Goal: Task Accomplishment & Management: Manage account settings

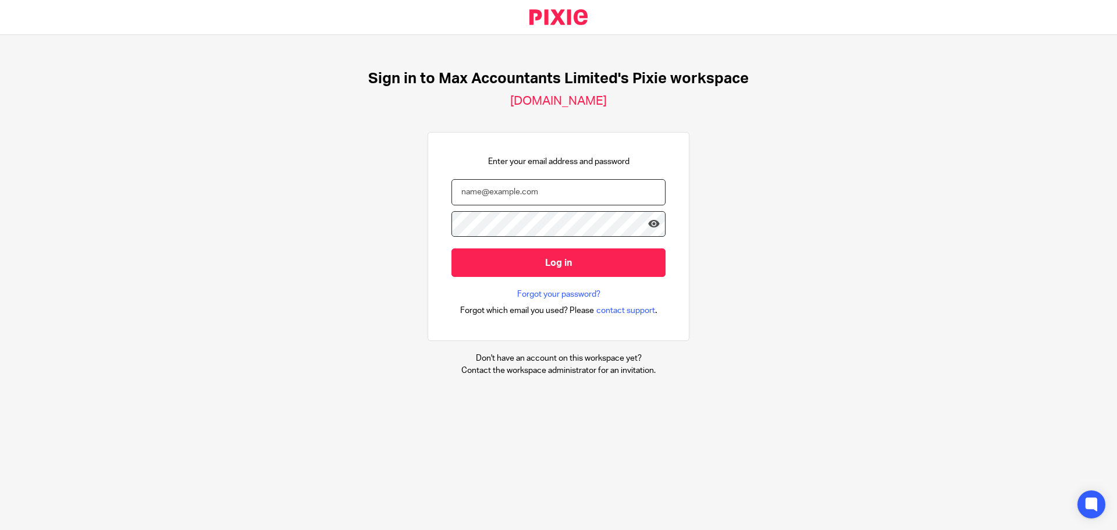
type input "[PERSON_NAME][EMAIL_ADDRESS][DOMAIN_NAME]"
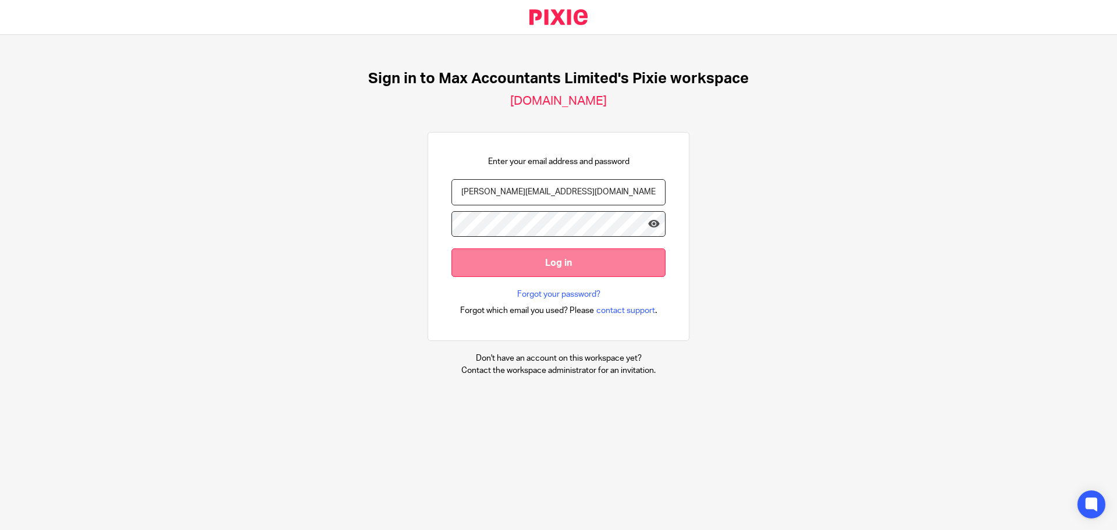
click at [591, 263] on input "Log in" at bounding box center [558, 262] width 214 height 28
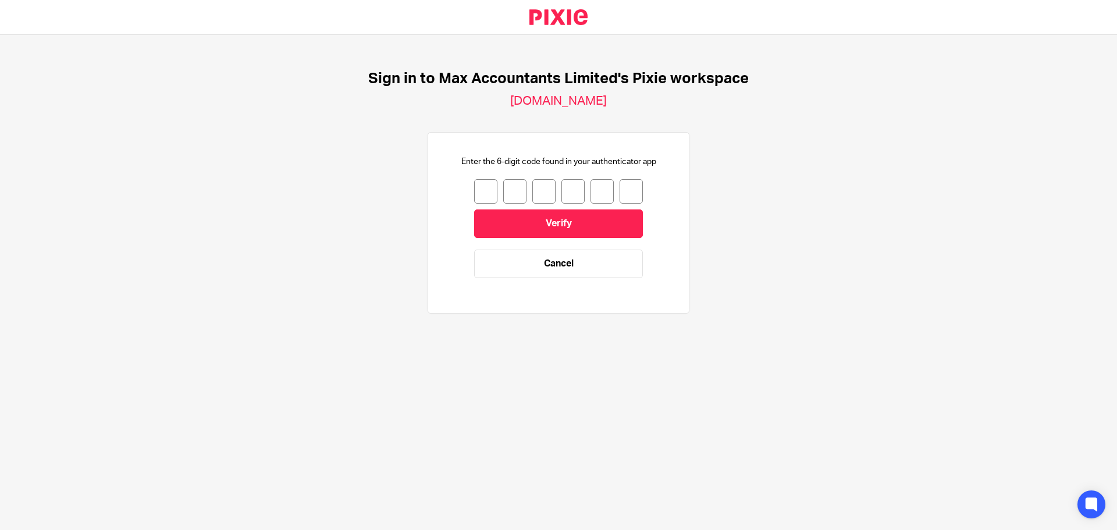
click at [492, 187] on div at bounding box center [558, 191] width 169 height 24
click at [489, 187] on div at bounding box center [558, 191] width 169 height 24
click at [483, 190] on input "number" at bounding box center [485, 191] width 23 height 24
type input "7"
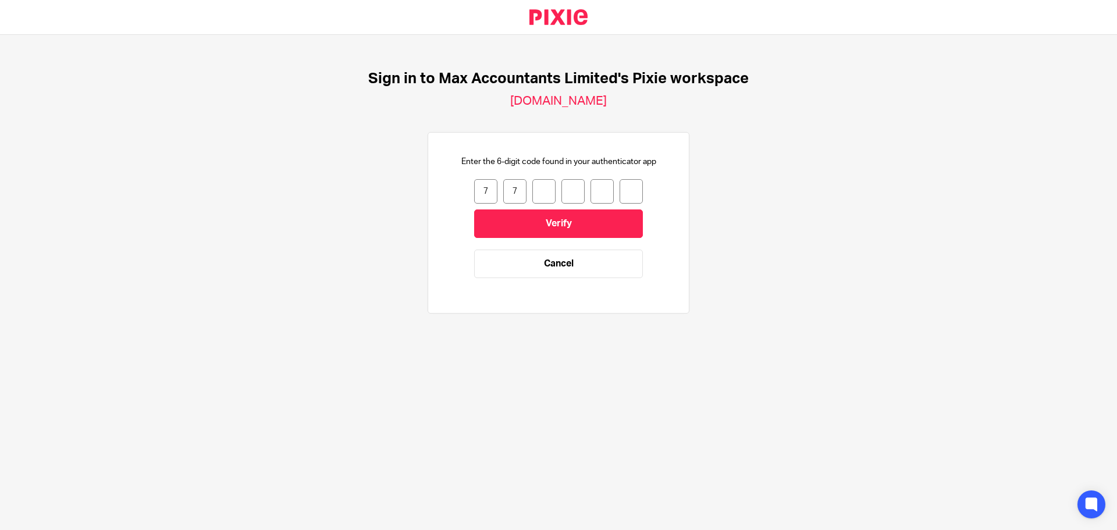
type input "1"
type input "6"
type input "3"
type input "4"
click at [583, 232] on input "Verify" at bounding box center [558, 223] width 169 height 28
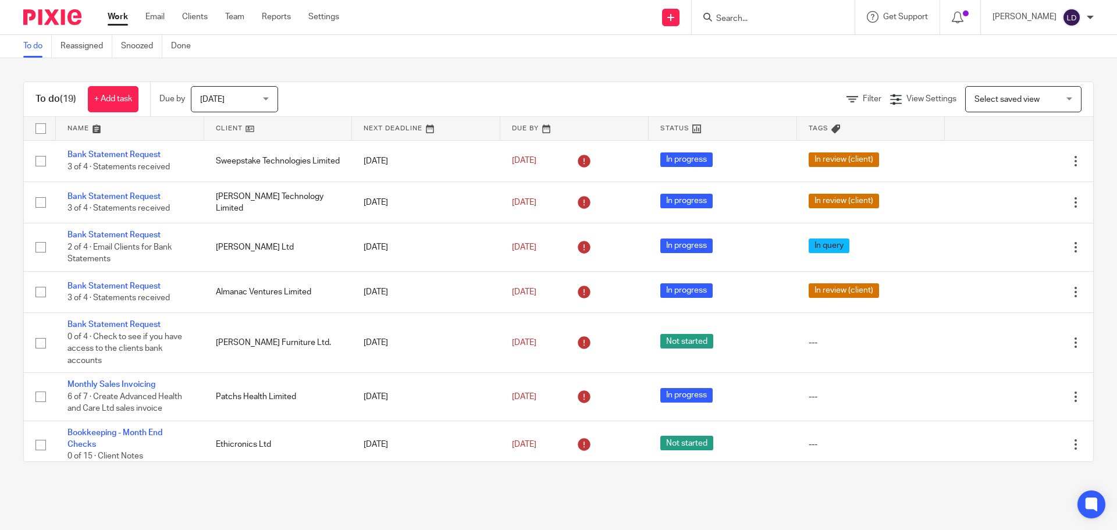
click at [242, 134] on link at bounding box center [278, 128] width 148 height 23
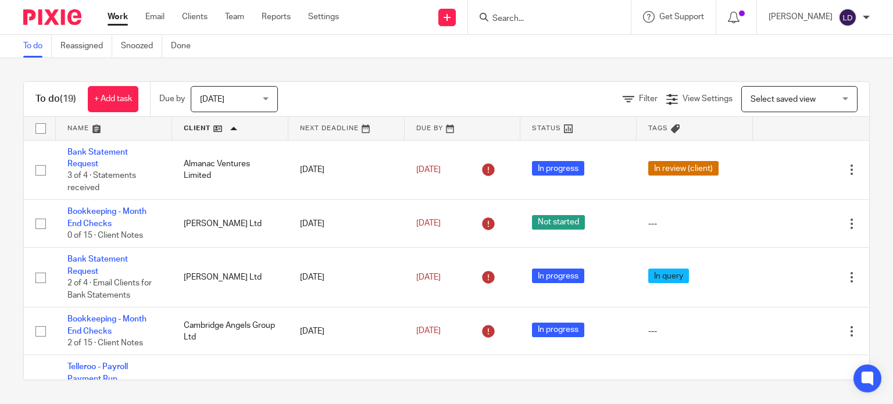
click at [248, 106] on span "Today" at bounding box center [231, 99] width 62 height 24
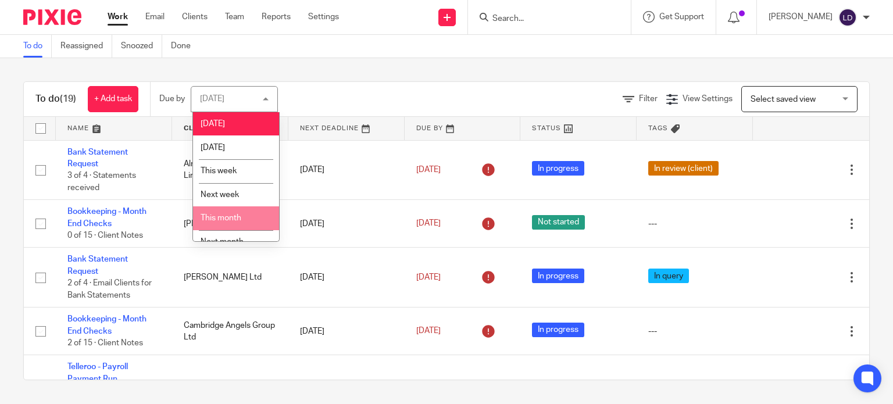
click at [238, 216] on span "This month" at bounding box center [221, 218] width 41 height 8
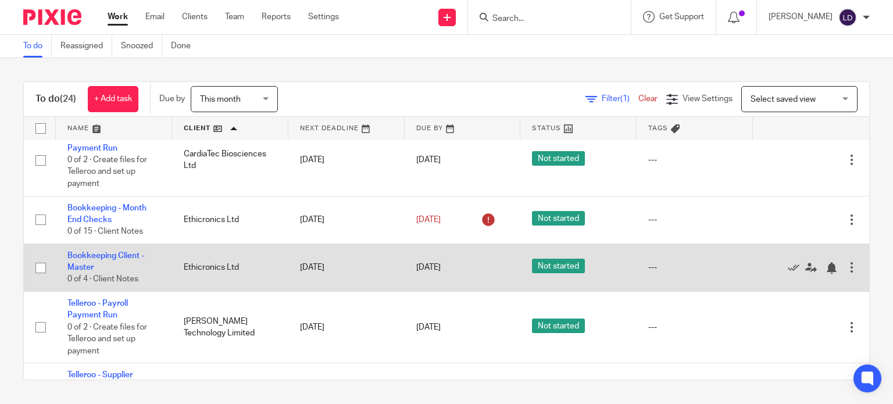
scroll to position [387, 0]
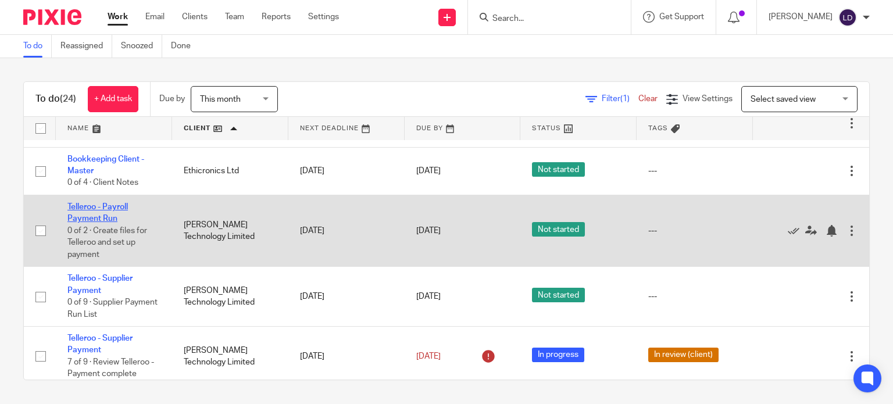
click at [119, 205] on link "Telleroo - Payroll Payment Run" at bounding box center [97, 213] width 60 height 20
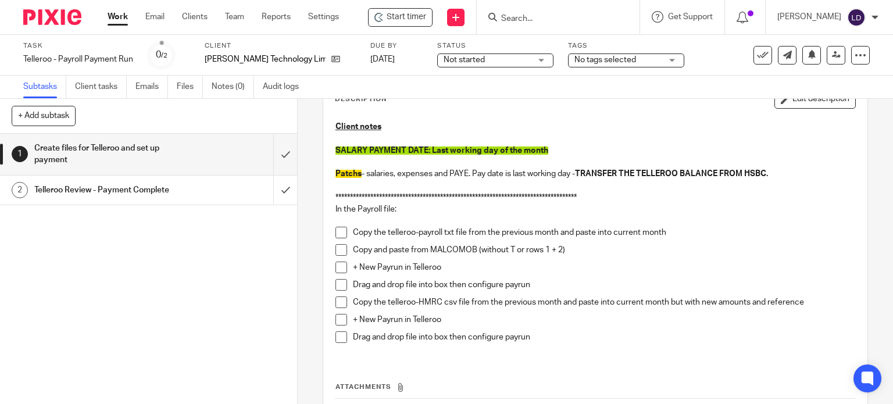
scroll to position [97, 0]
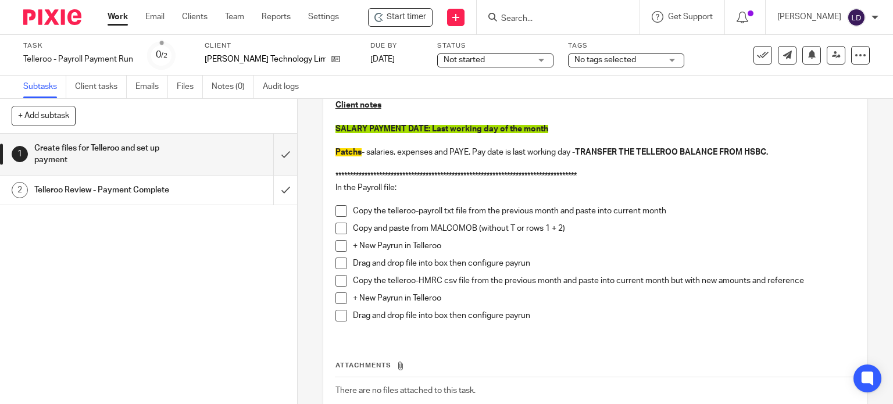
click at [336, 213] on span at bounding box center [342, 211] width 12 height 12
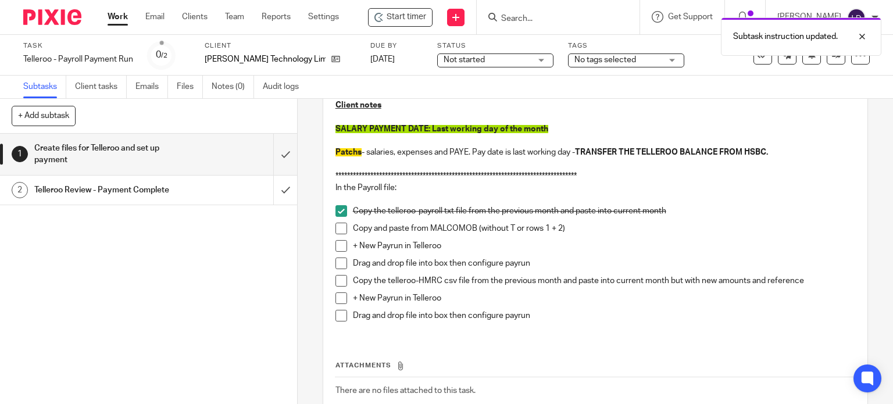
click at [338, 232] on span at bounding box center [342, 229] width 12 height 12
drag, startPoint x: 342, startPoint y: 246, endPoint x: 341, endPoint y: 252, distance: 5.8
click at [342, 247] on span at bounding box center [342, 246] width 12 height 12
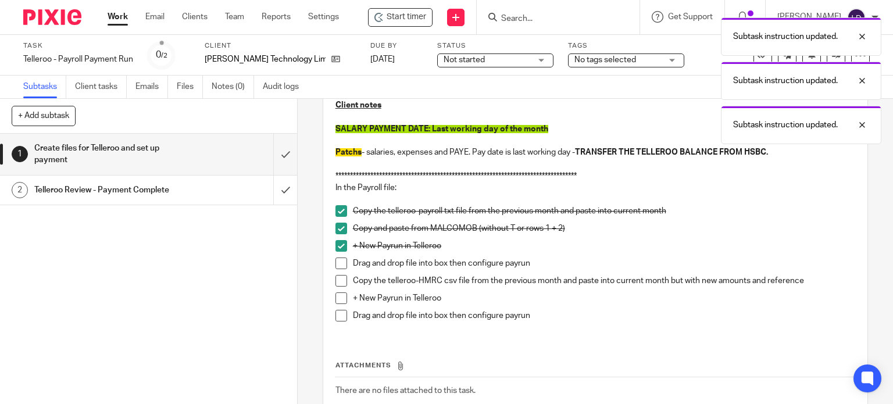
click at [340, 263] on span at bounding box center [342, 264] width 12 height 12
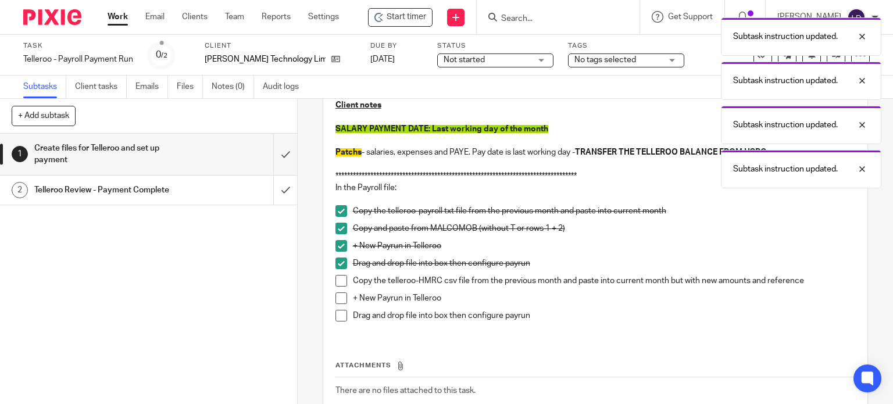
click at [341, 281] on span at bounding box center [342, 281] width 12 height 12
drag, startPoint x: 341, startPoint y: 300, endPoint x: 341, endPoint y: 308, distance: 8.7
click at [341, 300] on span at bounding box center [342, 299] width 12 height 12
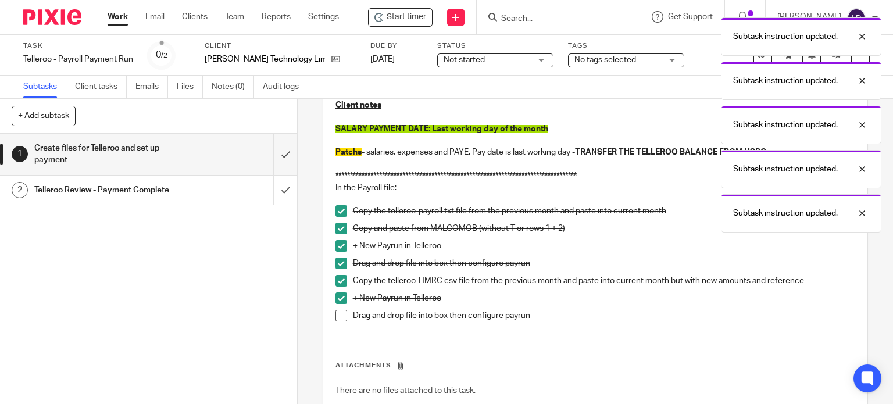
click at [340, 318] on span at bounding box center [342, 316] width 12 height 12
click at [281, 161] on input "submit" at bounding box center [148, 154] width 297 height 41
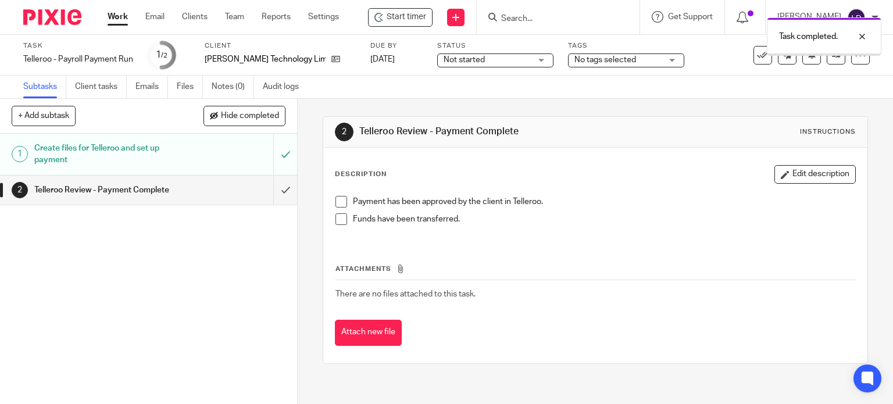
click at [437, 52] on div "Status Not started Not started Not started In progress 1" at bounding box center [495, 55] width 116 height 28
click at [444, 62] on span "Not started" at bounding box center [464, 60] width 41 height 8
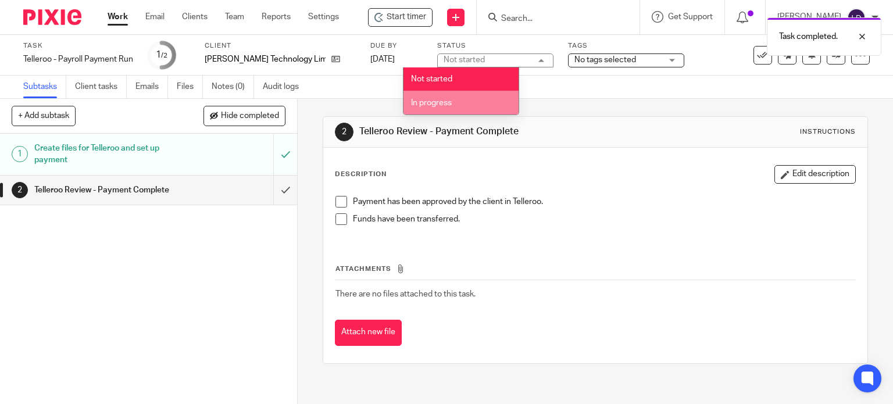
click at [442, 104] on span "In progress" at bounding box center [431, 103] width 41 height 8
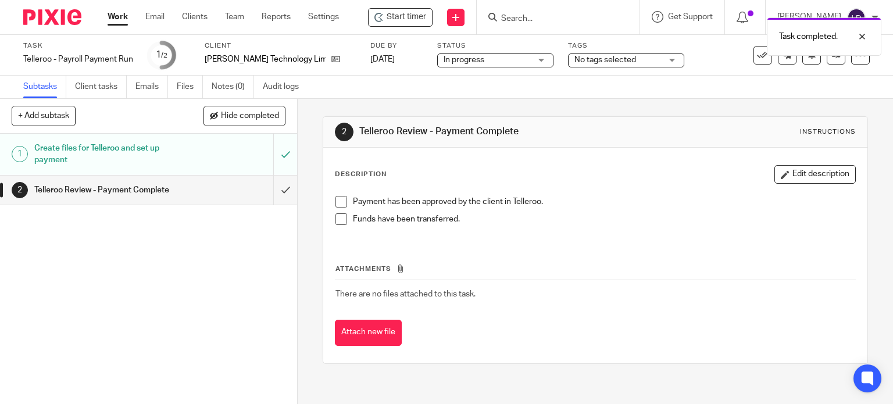
click at [589, 57] on span "No tags selected" at bounding box center [606, 60] width 62 height 8
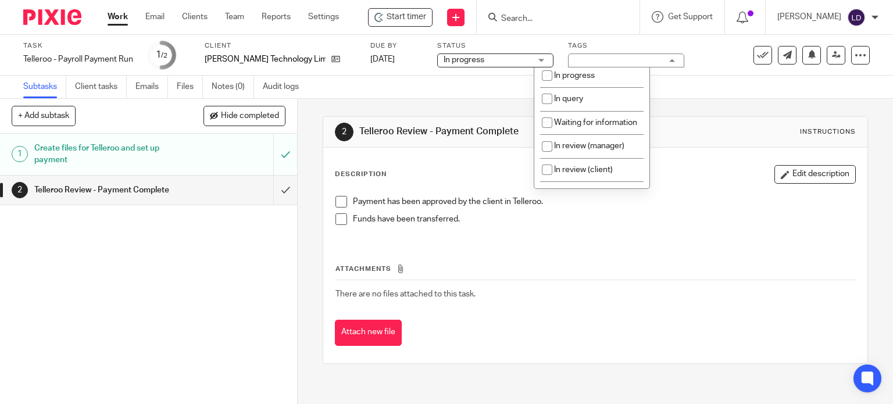
scroll to position [97, 0]
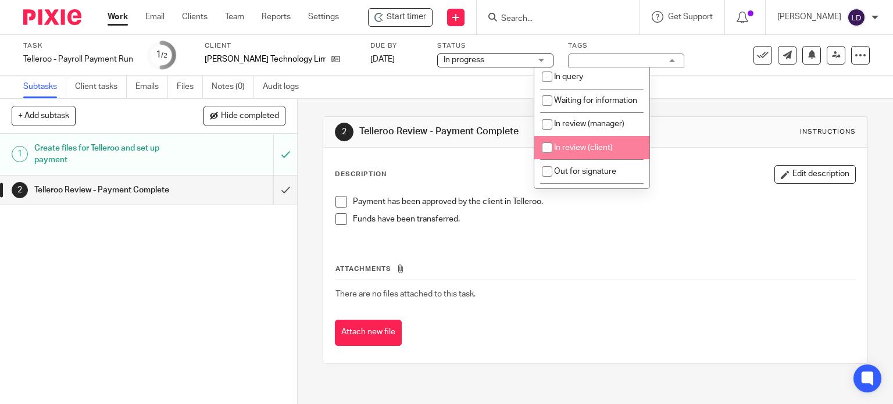
click at [592, 152] on span "In review (client)" at bounding box center [583, 148] width 59 height 8
checkbox input "true"
click at [685, 131] on div "2 Telleroo Review - Payment Complete Instructions" at bounding box center [596, 132] width 522 height 19
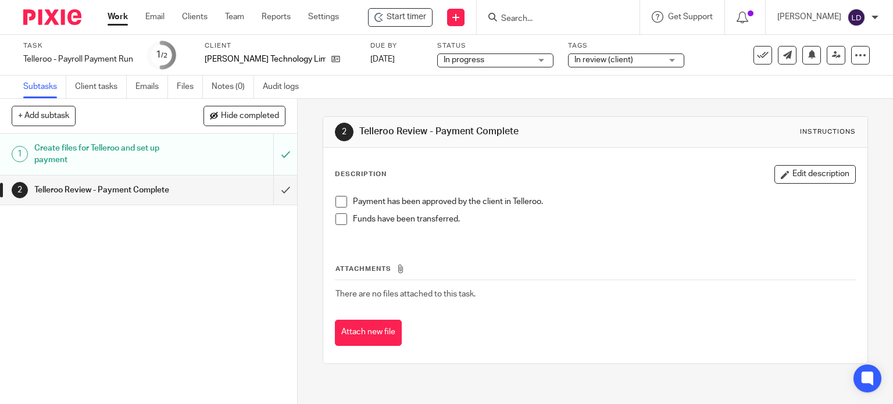
click at [125, 23] on div "Work Email Clients Team Reports Settings Work Email Clients Team Reports Settin…" at bounding box center [226, 17] width 261 height 34
click at [119, 17] on link "Work" at bounding box center [118, 17] width 20 height 12
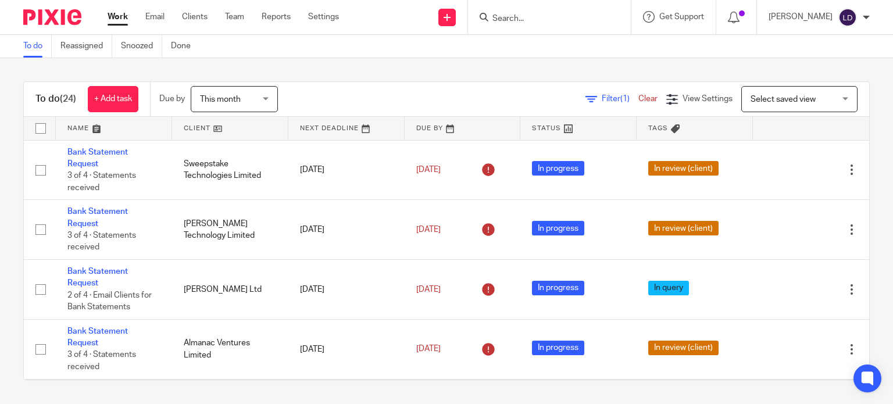
click at [211, 131] on link at bounding box center [230, 128] width 116 height 23
